Goal: Transaction & Acquisition: Download file/media

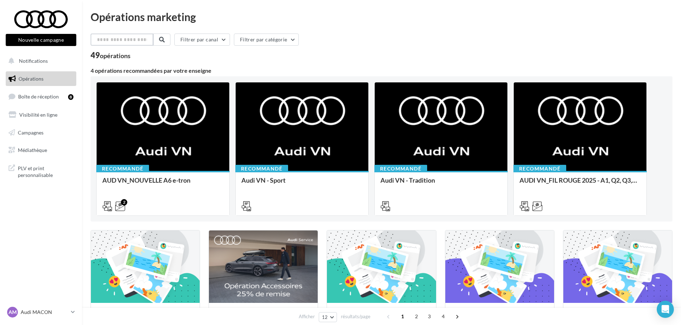
click at [114, 44] on input "text" at bounding box center [122, 40] width 63 height 12
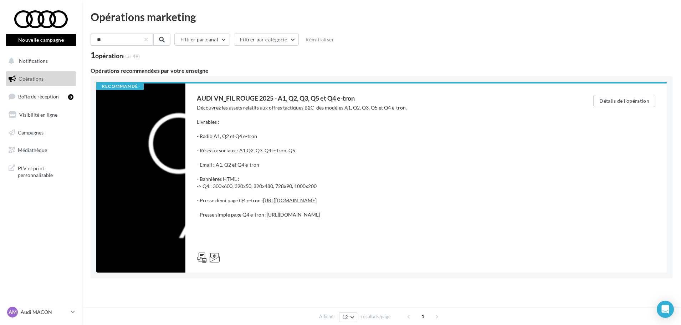
type input "**"
click at [169, 40] on button at bounding box center [161, 40] width 17 height 12
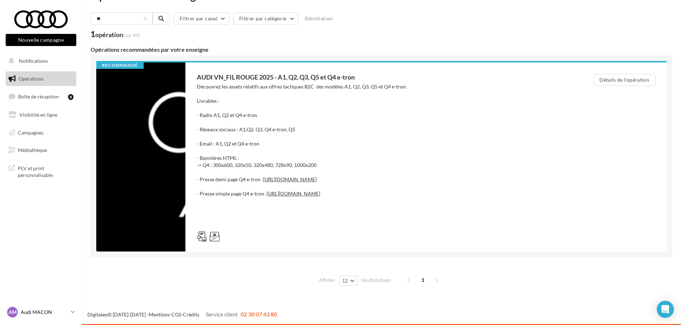
click at [41, 310] on p "Audi MACON" at bounding box center [44, 312] width 47 height 7
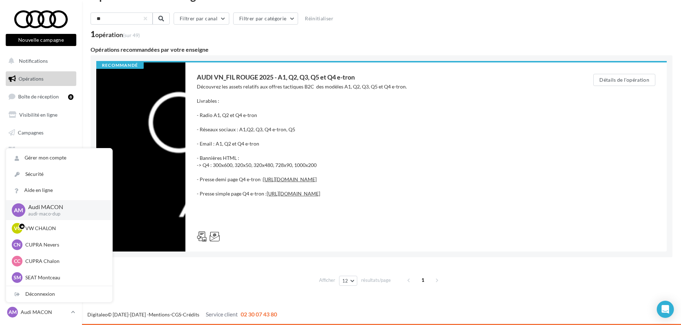
click at [50, 203] on p "Audi MACON" at bounding box center [64, 207] width 73 height 8
click at [50, 210] on p "Audi MACON" at bounding box center [64, 207] width 73 height 8
click at [83, 209] on p "Audi MACON" at bounding box center [64, 207] width 73 height 8
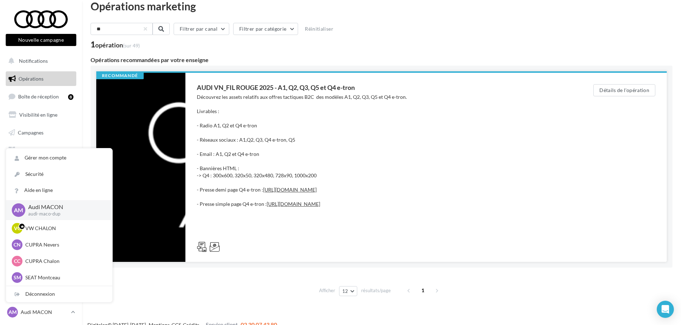
scroll to position [0, 0]
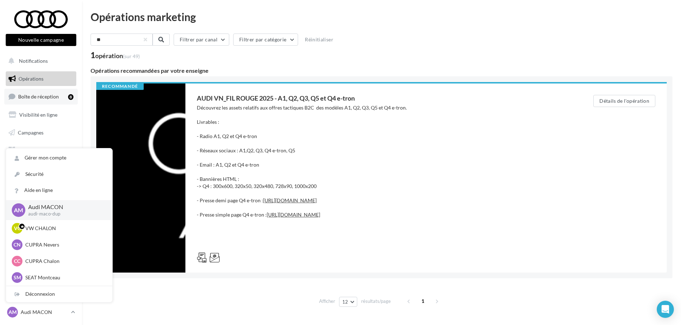
click at [32, 96] on span "Boîte de réception" at bounding box center [38, 96] width 41 height 6
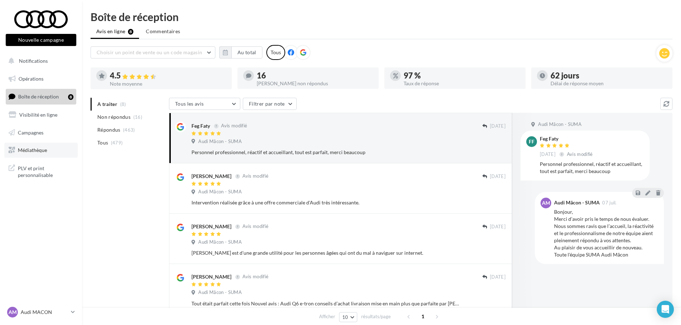
click at [37, 148] on span "Médiathèque" at bounding box center [32, 150] width 29 height 6
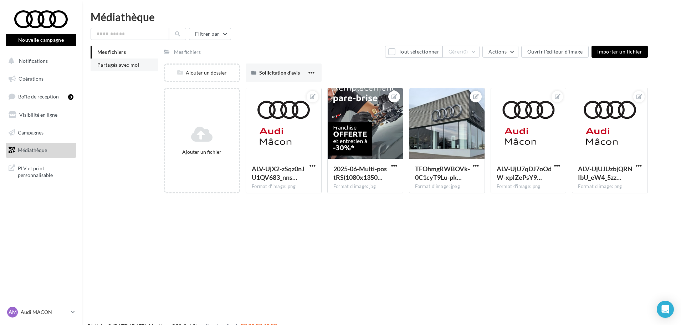
click at [105, 67] on span "Partagés avec moi" at bounding box center [118, 65] width 42 height 6
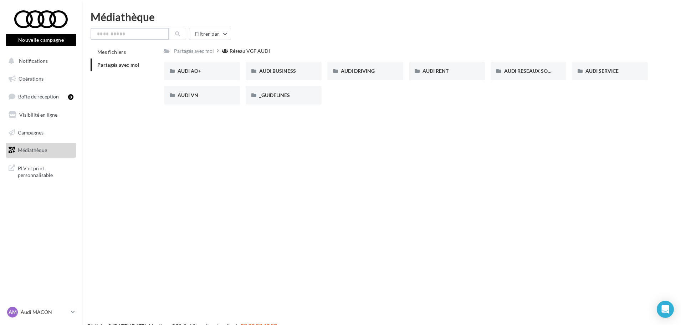
click at [126, 34] on input "text" at bounding box center [130, 34] width 78 height 12
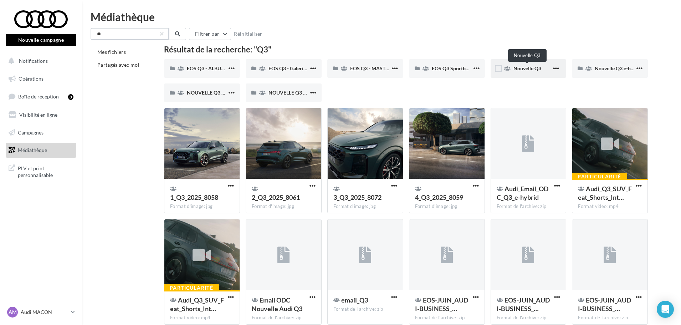
type input "**"
click at [522, 66] on span "Nouvelle Q3" at bounding box center [528, 68] width 28 height 6
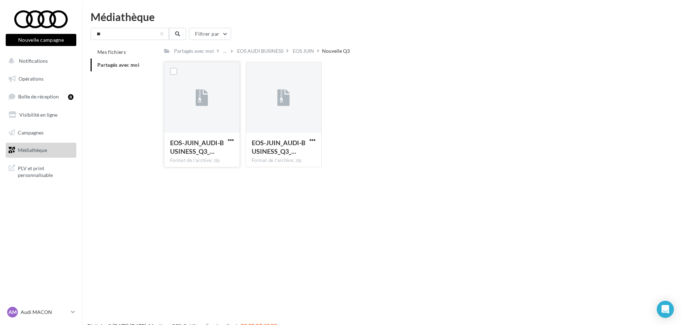
click at [217, 101] on div at bounding box center [201, 97] width 75 height 71
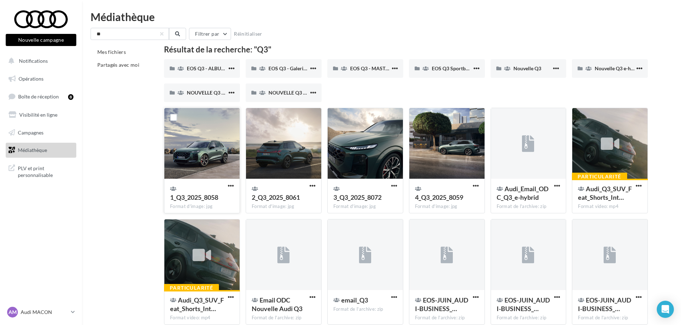
click at [176, 169] on div at bounding box center [201, 143] width 75 height 71
click at [229, 185] on span "button" at bounding box center [231, 186] width 6 height 6
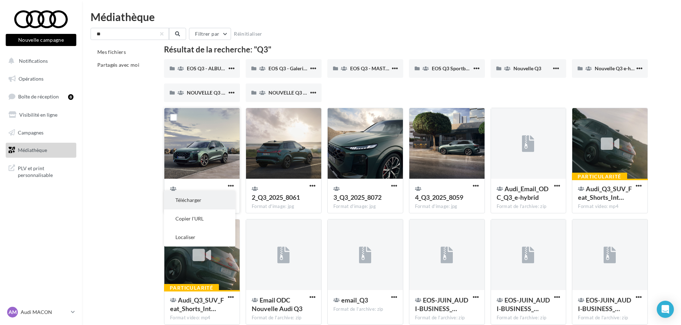
click at [205, 199] on button "Télécharger" at bounding box center [199, 200] width 71 height 19
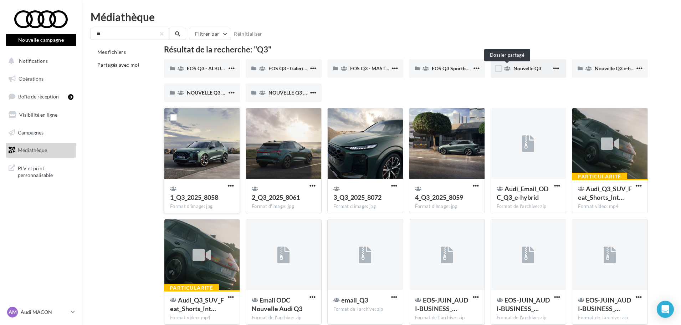
click at [508, 67] on icon at bounding box center [507, 68] width 6 height 5
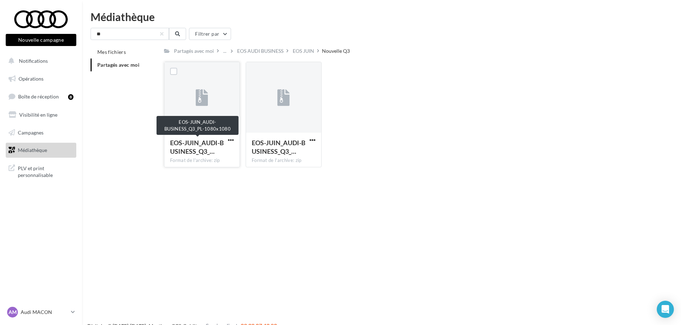
click at [208, 146] on span "EOS-JUIN_AUDI-BUSINESS_Q3_…" at bounding box center [197, 147] width 54 height 16
click at [232, 139] on span "button" at bounding box center [231, 140] width 6 height 6
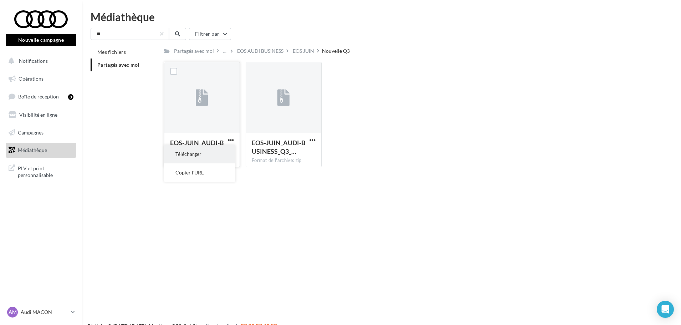
click at [208, 153] on button "Télécharger" at bounding box center [199, 154] width 71 height 19
